Goal: Transaction & Acquisition: Download file/media

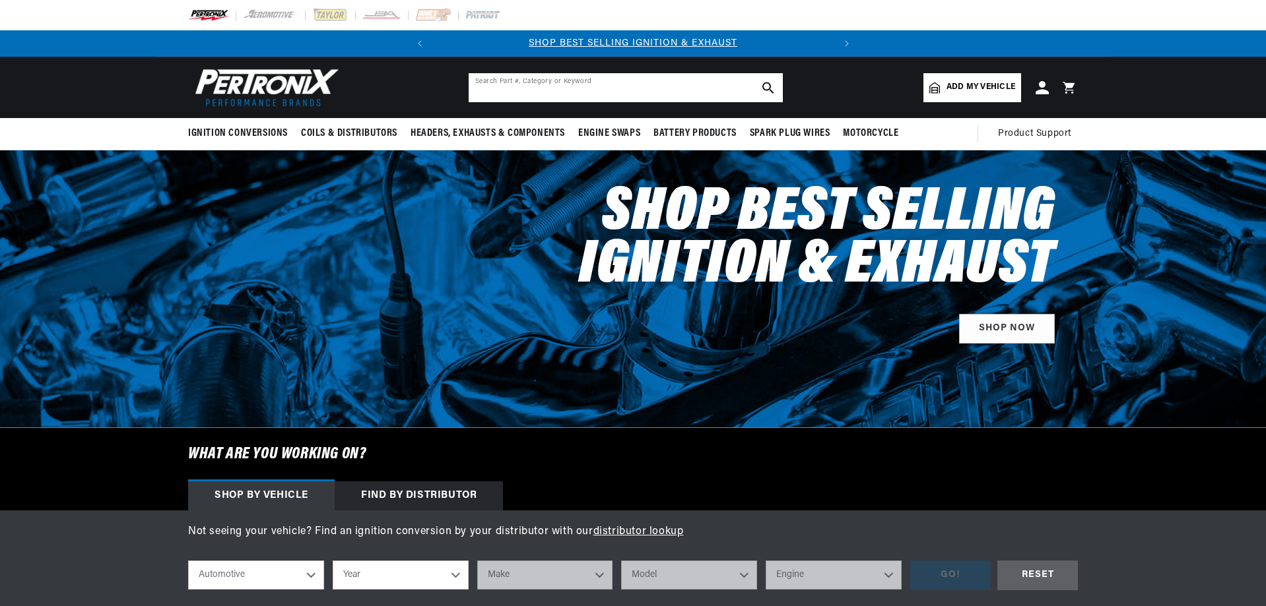
click at [554, 88] on input "text" at bounding box center [626, 87] width 314 height 29
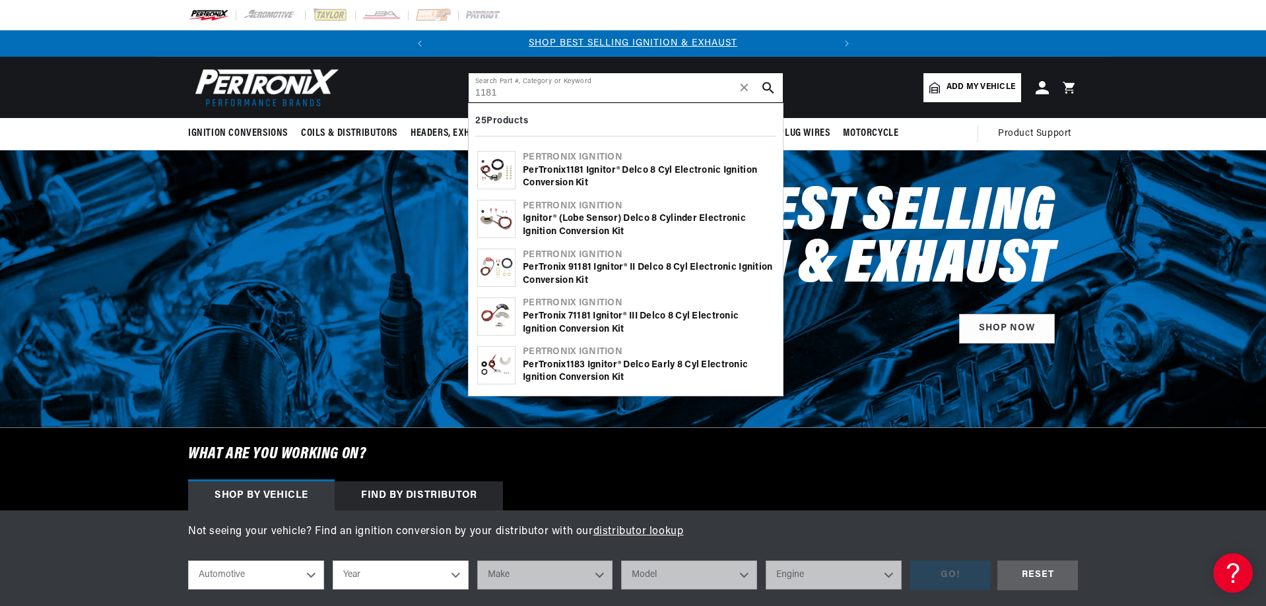
type input "1181"
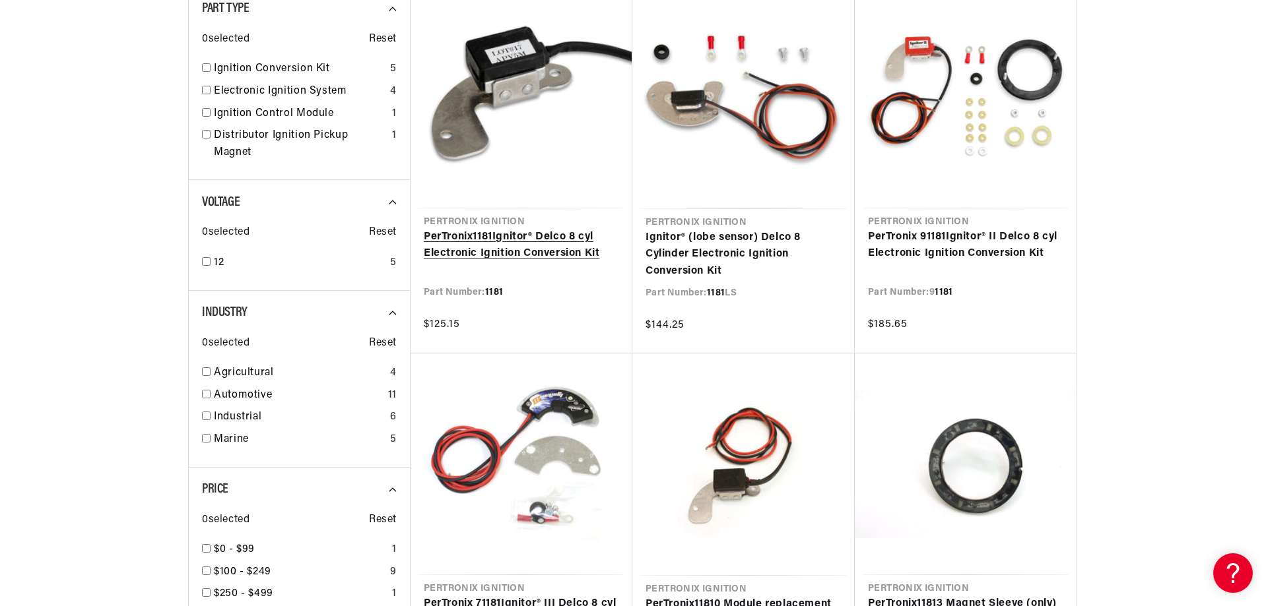
scroll to position [264, 0]
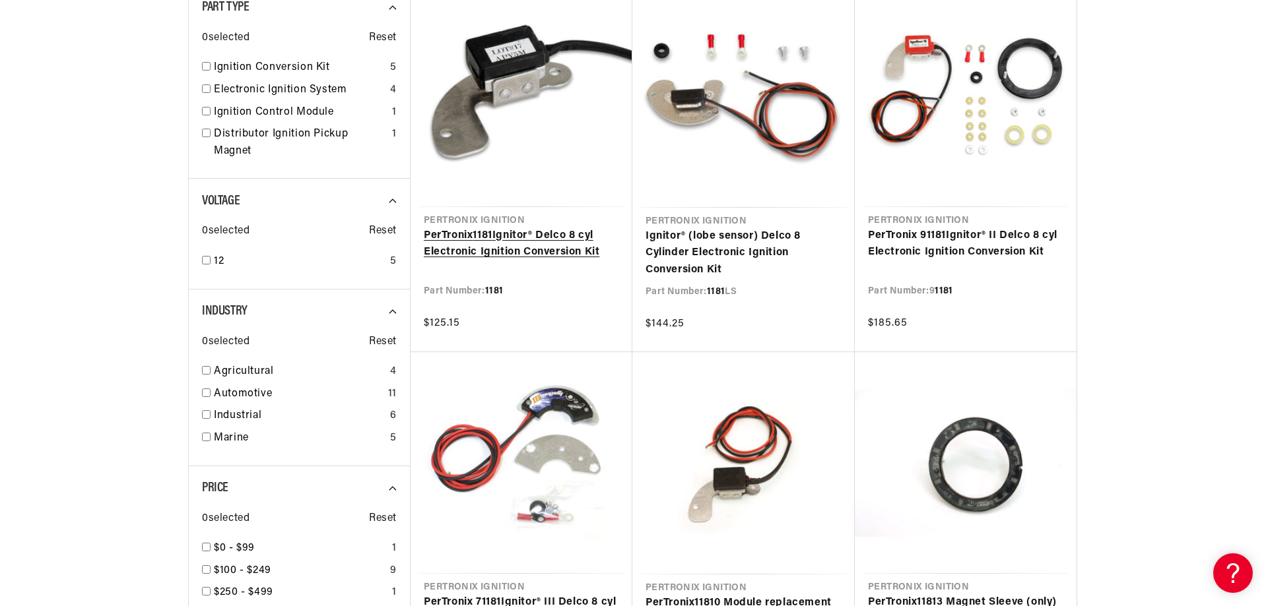
click at [479, 249] on link "PerTronix 1181 Ignitor® Delco 8 cyl Electronic Ignition Conversion Kit" at bounding box center [521, 245] width 195 height 34
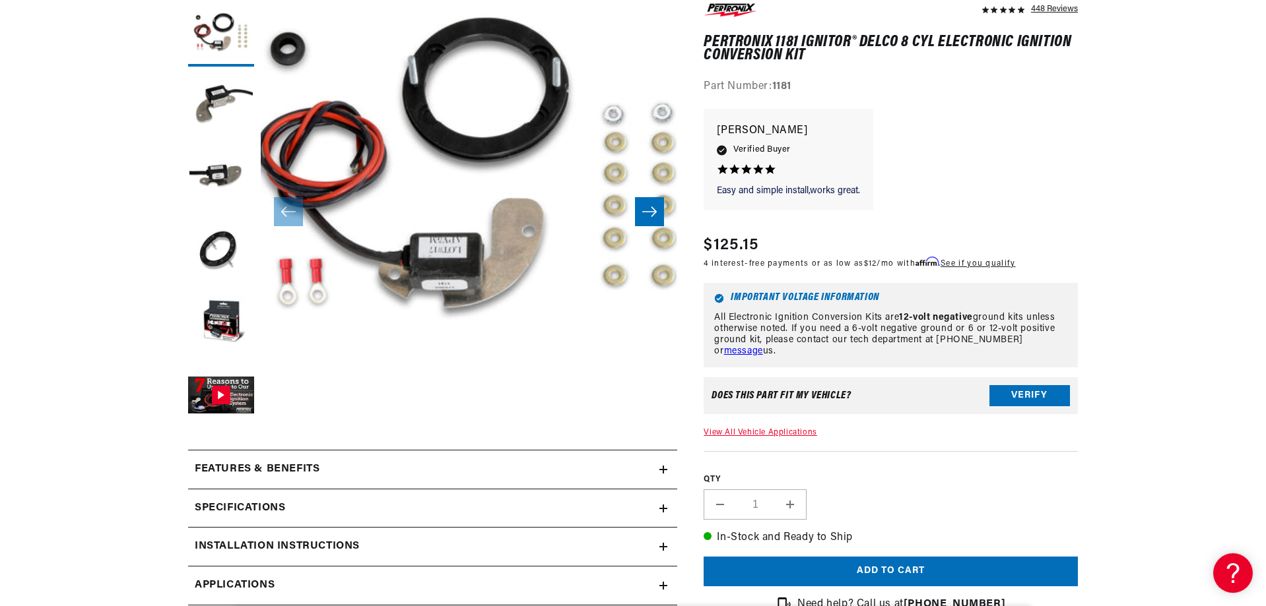
scroll to position [0, 400]
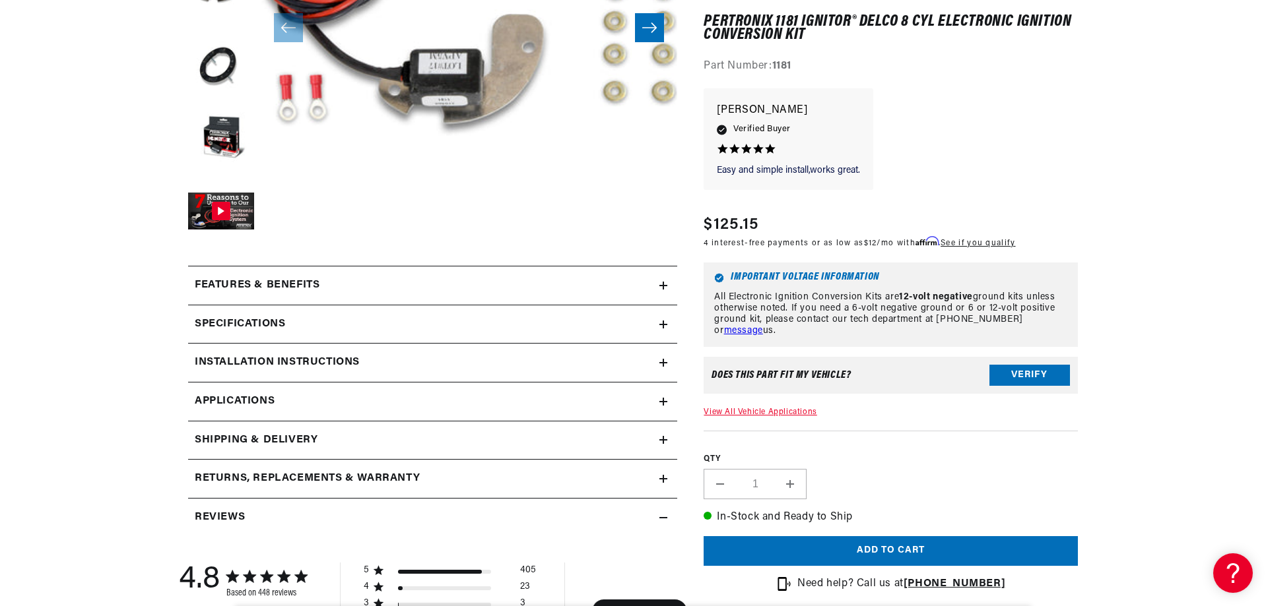
scroll to position [396, 0]
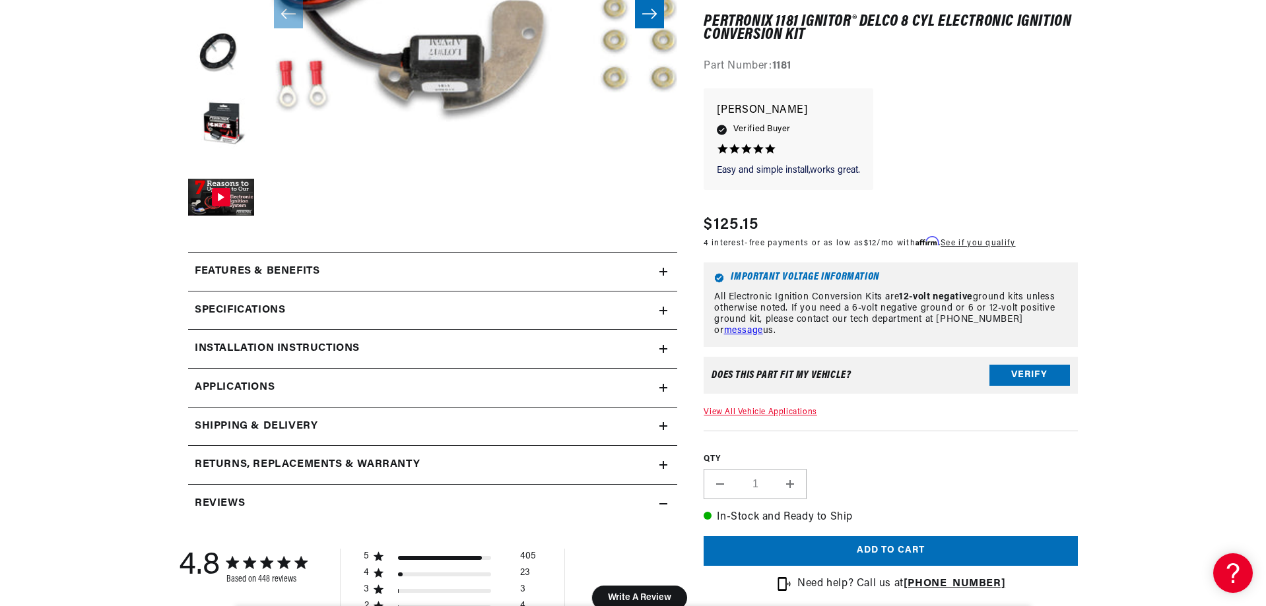
click at [643, 352] on div "Installation instructions" at bounding box center [423, 349] width 471 height 17
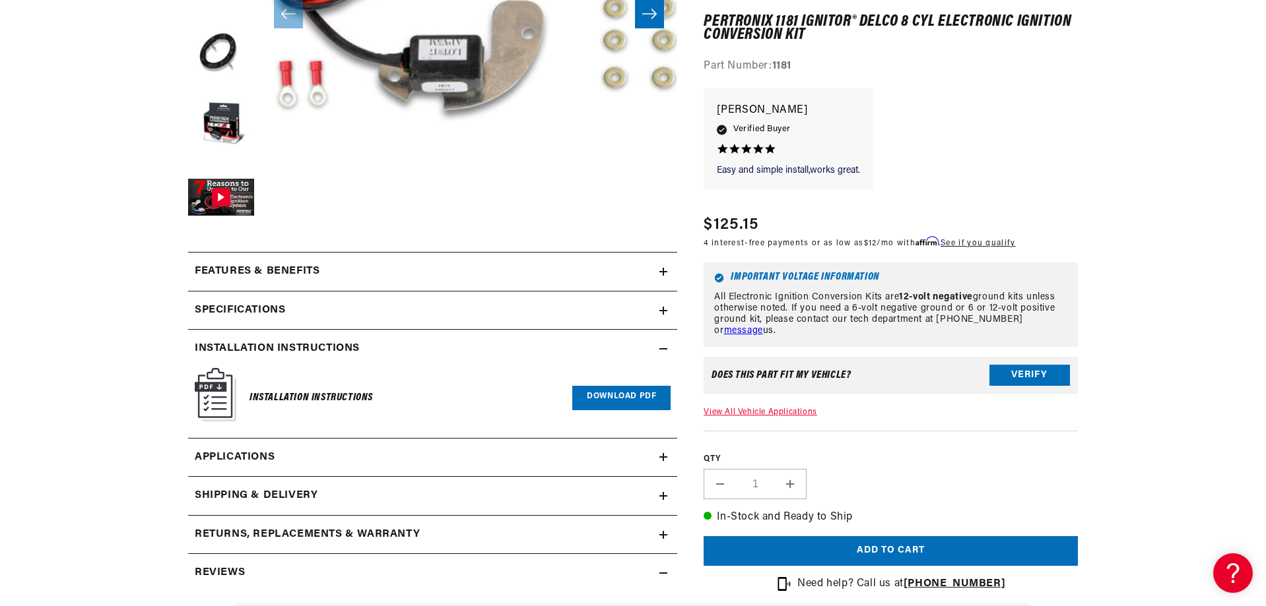
scroll to position [0, 400]
click at [618, 399] on link "Download PDF" at bounding box center [621, 398] width 98 height 24
